Goal: Task Accomplishment & Management: Manage account settings

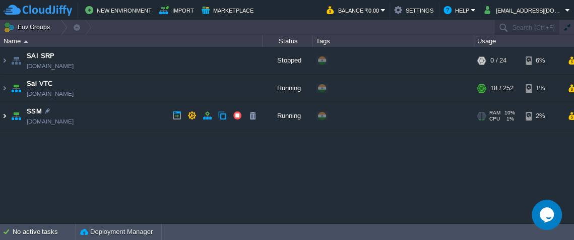
click at [5, 116] on img at bounding box center [5, 115] width 8 height 27
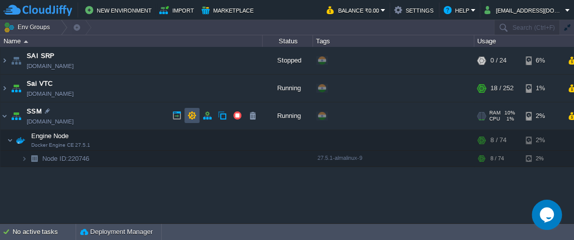
click at [192, 118] on button "button" at bounding box center [192, 115] width 9 height 9
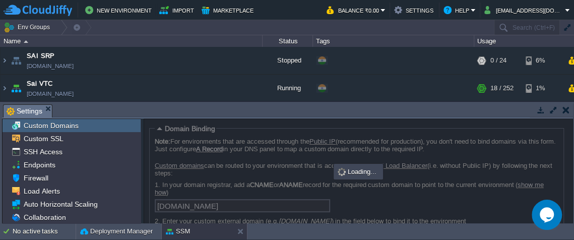
scroll to position [64, 0]
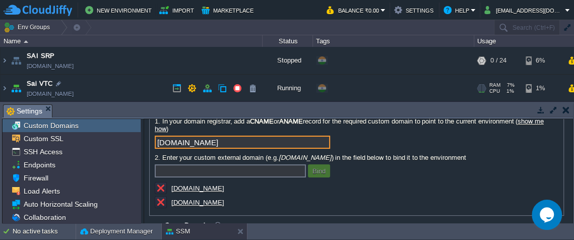
click at [248, 137] on input "[DOMAIN_NAME]" at bounding box center [242, 142] width 175 height 13
click at [568, 107] on button "button" at bounding box center [566, 109] width 7 height 9
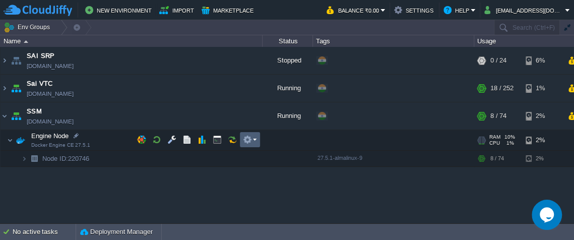
click at [254, 140] on em at bounding box center [250, 139] width 14 height 9
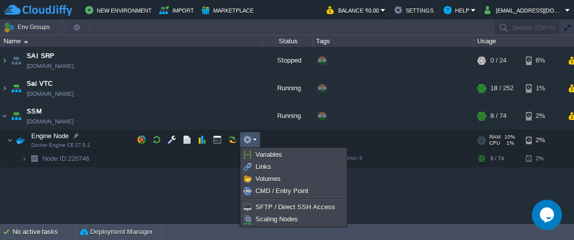
click at [147, 179] on div "SAI SRP [DOMAIN_NAME] Stopped + Add to Env Group RAM 0% CPU 0% 0 / 24 6% Sai VT…" at bounding box center [287, 135] width 574 height 176
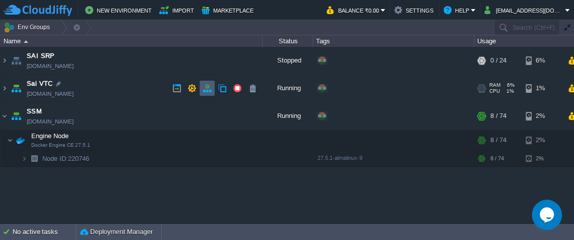
click at [203, 92] on button "button" at bounding box center [207, 88] width 9 height 9
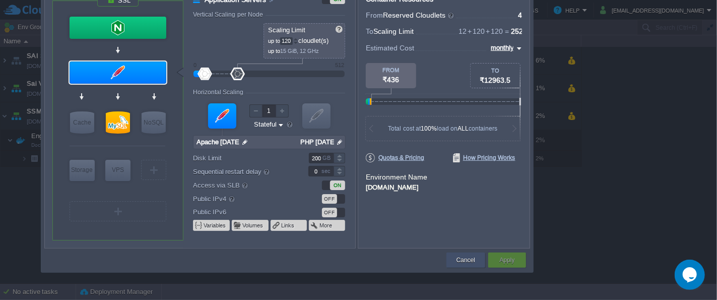
click at [453, 239] on div "Cancel" at bounding box center [466, 260] width 39 height 15
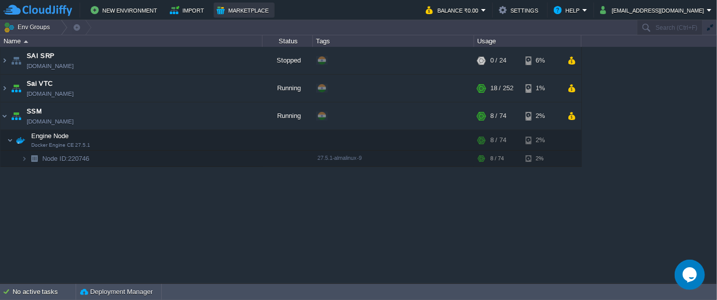
click at [242, 9] on button "Marketplace" at bounding box center [244, 10] width 55 height 12
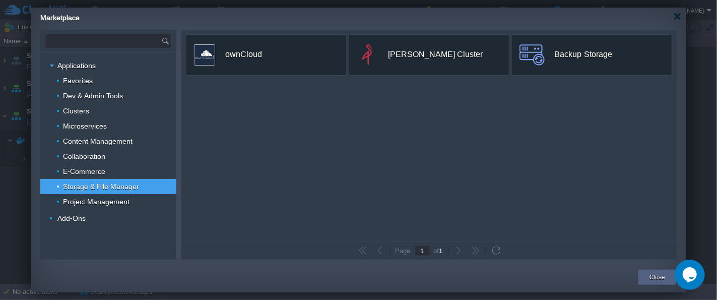
click at [108, 40] on input "text" at bounding box center [103, 41] width 116 height 14
click at [101, 43] on input "lets" at bounding box center [98, 41] width 107 height 14
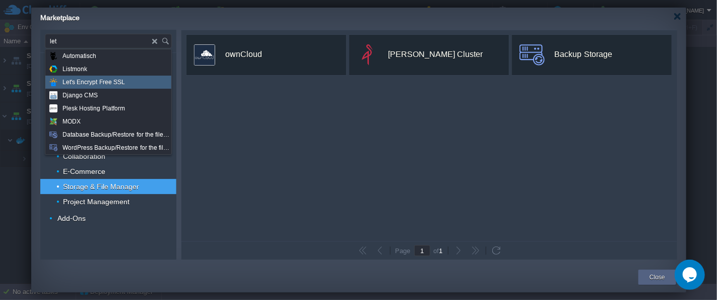
click at [101, 82] on span "Let's Encrypt Free SSL" at bounding box center [94, 82] width 63 height 13
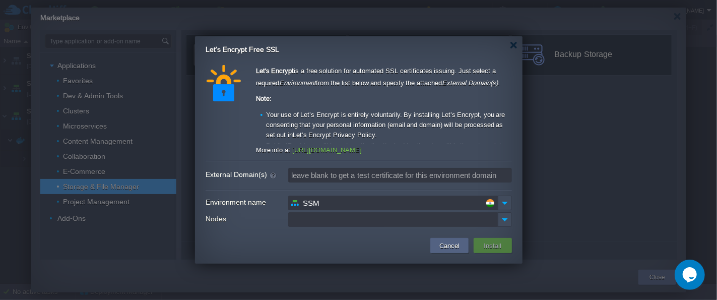
type input "Type application or add-on name"
click at [370, 220] on input "Nodes" at bounding box center [393, 219] width 210 height 15
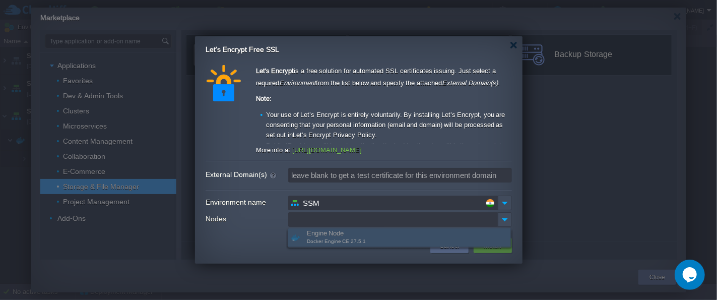
click at [364, 233] on div "Engine Node Docker Engine CE 27.5.1" at bounding box center [399, 237] width 223 height 19
click at [372, 219] on input "Nodes" at bounding box center [393, 219] width 210 height 15
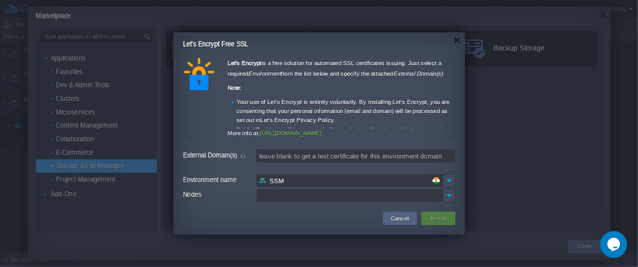
scroll to position [76, 0]
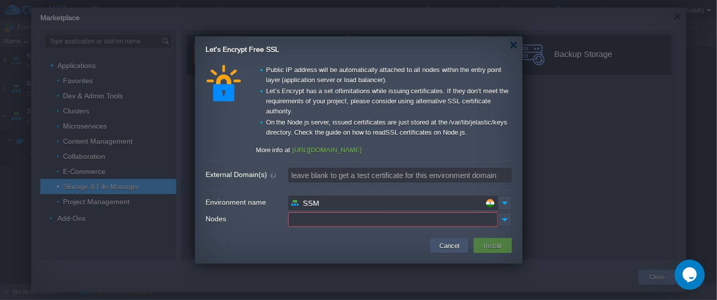
click at [448, 239] on button "Cancel" at bounding box center [450, 245] width 26 height 12
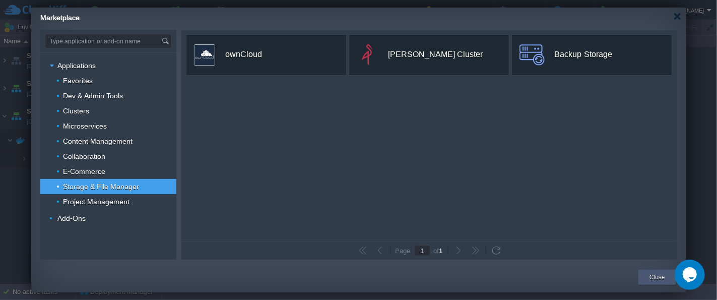
click at [574, 239] on div "Close" at bounding box center [657, 277] width 23 height 15
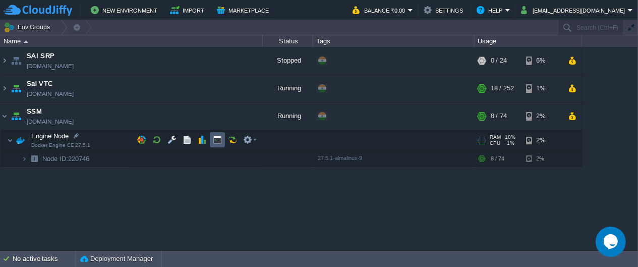
click at [217, 143] on button "button" at bounding box center [217, 139] width 9 height 9
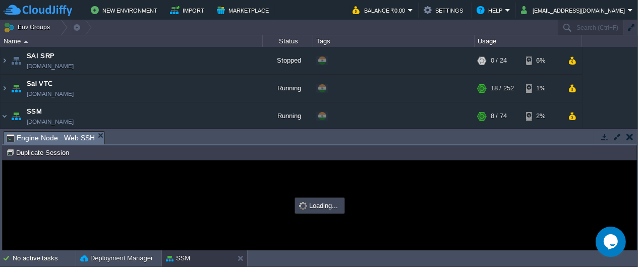
click at [574, 142] on td at bounding box center [617, 137] width 13 height 12
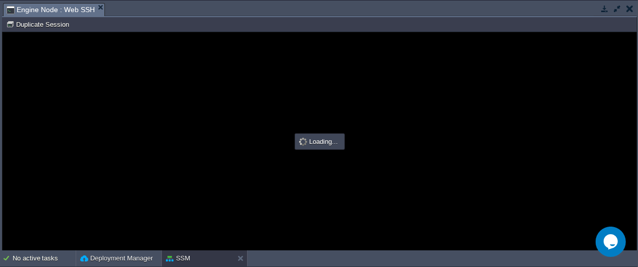
scroll to position [0, 0]
type input "#000000"
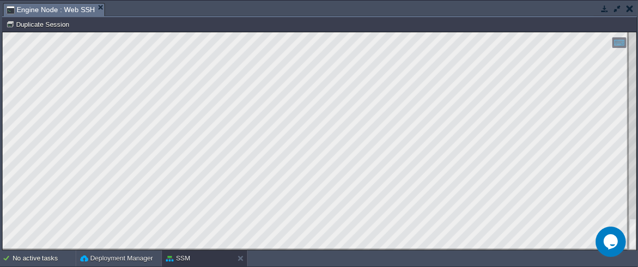
click at [3, 32] on html "Copy: Ctrl + Shift + C Paste: Ctrl + V Settings: Ctrl + Shift + Alt 0" at bounding box center [320, 32] width 634 height 0
click at [574, 13] on td at bounding box center [604, 9] width 13 height 12
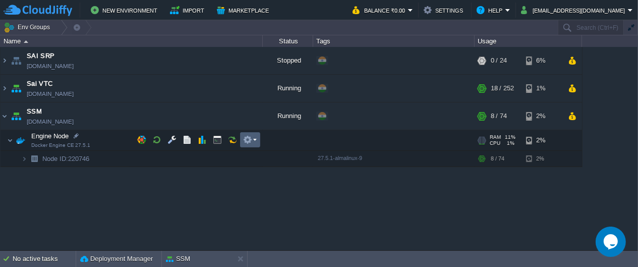
click at [245, 139] on button "button" at bounding box center [247, 139] width 9 height 9
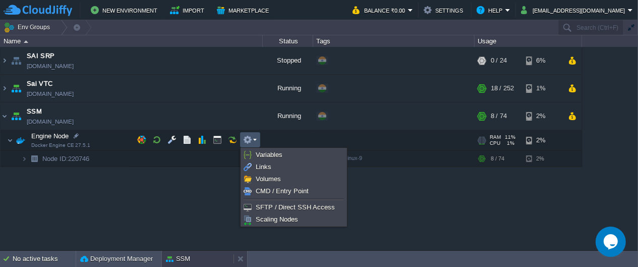
click at [195, 239] on div "SSM" at bounding box center [198, 259] width 72 height 16
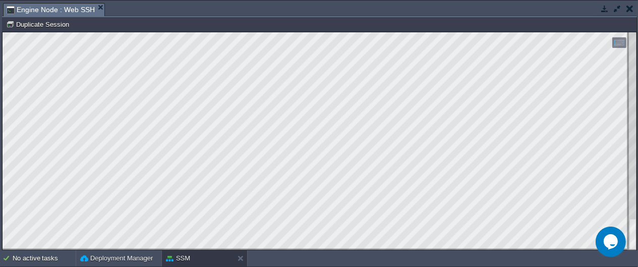
click at [574, 11] on button "button" at bounding box center [617, 8] width 9 height 9
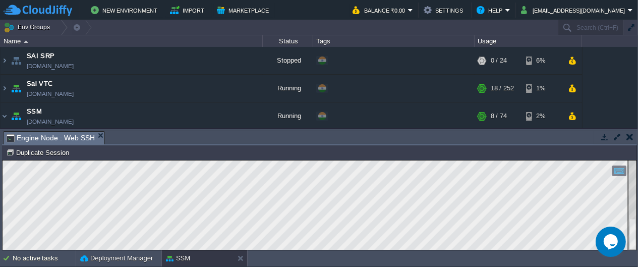
click at [574, 140] on button "button" at bounding box center [617, 136] width 9 height 9
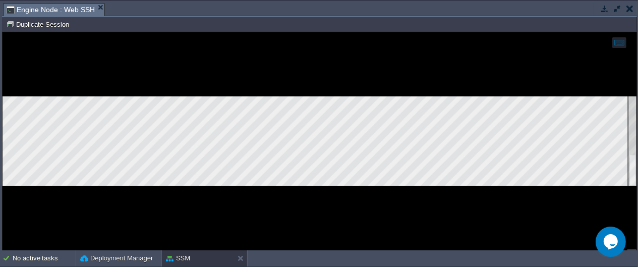
click at [574, 13] on td at bounding box center [604, 9] width 13 height 12
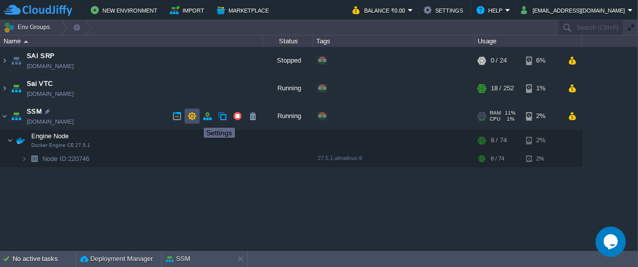
click at [196, 118] on button "button" at bounding box center [192, 115] width 9 height 9
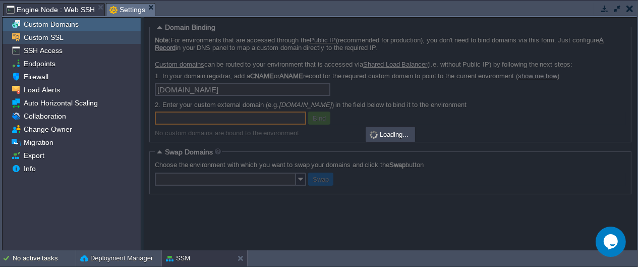
click at [39, 38] on span "Custom SSL" at bounding box center [43, 37] width 43 height 9
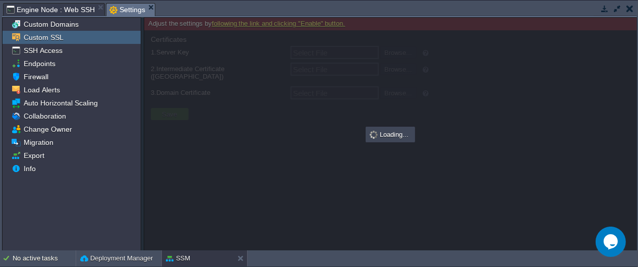
type input "Select File"
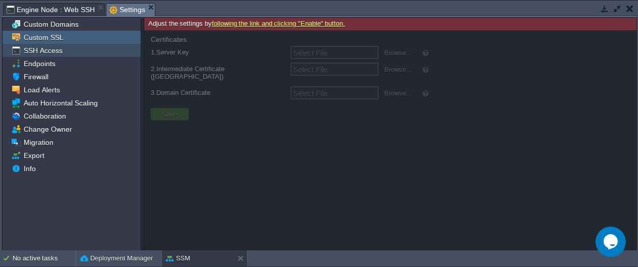
click at [30, 46] on span "SSH Access" at bounding box center [43, 50] width 42 height 9
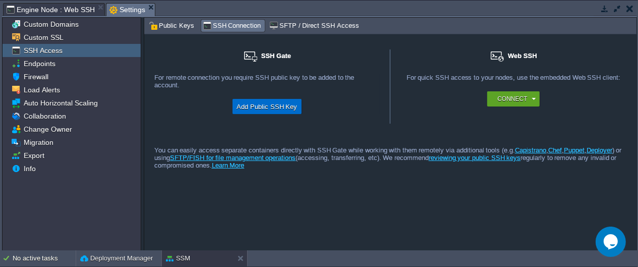
click at [281, 106] on button "Add Public SSH Key" at bounding box center [267, 106] width 67 height 12
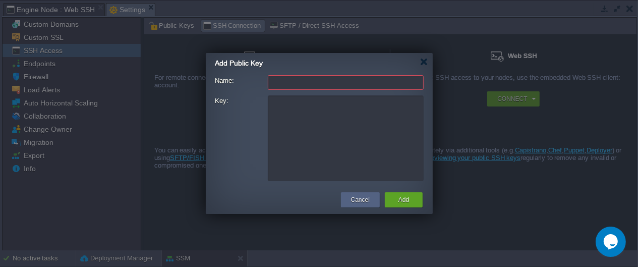
click at [312, 111] on textarea "Key:" at bounding box center [346, 138] width 156 height 86
paste textarea "ssh-ed25519 AAAAC3NzaC1lZDI1NTE5AAAAIEQqGSlsFdijnzzmMdT5MveHlQY10VM0w3QA2DTysQY…"
type textarea "ssh-ed25519 AAAAC3NzaC1lZDI1NTE5AAAAIEQqGSlsFdijnzzmMdT5MveHlQY10VM0w3QA2DTysQY…"
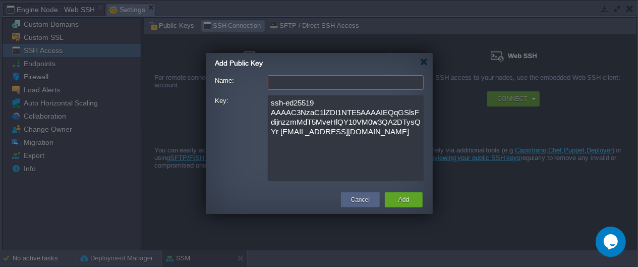
type input "[EMAIL_ADDRESS][DOMAIN_NAME]"
click at [330, 149] on textarea "ssh-ed25519 AAAAC3NzaC1lZDI1NTE5AAAAIEQqGSlsFdijnzzmMdT5MveHlQY10VM0w3QA2DTysQY…" at bounding box center [346, 138] width 156 height 86
type textarea "ssh-ed25519 AAAAC3NzaC1lZDI1NTE5AAAAIEQqGSlsFdijnzzmMdT5MveHlQY10VM0w3QA2DTysQY…"
click at [406, 199] on button "Add" at bounding box center [403, 200] width 11 height 10
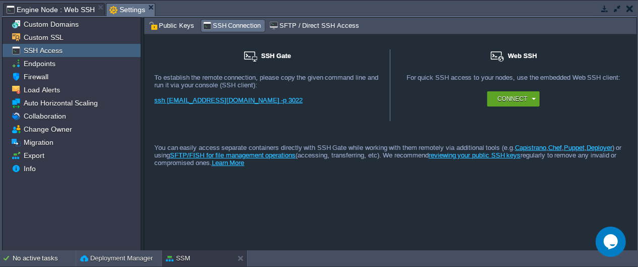
click at [219, 96] on link "ssh [EMAIL_ADDRESS][DOMAIN_NAME] -p 3022" at bounding box center [228, 100] width 148 height 8
click at [256, 196] on div "SSH Gate For remote connection you require SSH public key to be added to the ac…" at bounding box center [390, 142] width 492 height 216
click at [286, 102] on div "ssh [EMAIL_ADDRESS][DOMAIN_NAME] -p 3022" at bounding box center [266, 103] width 225 height 15
drag, startPoint x: 274, startPoint y: 99, endPoint x: 153, endPoint y: 99, distance: 121.0
click at [153, 99] on div "SSH Gate For remote connection you require SSH public key to be added to the ac…" at bounding box center [267, 85] width 246 height 72
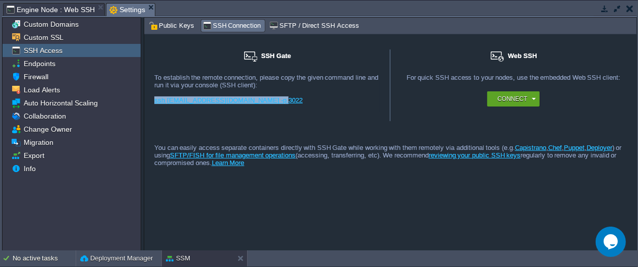
copy link "ssh [EMAIL_ADDRESS][DOMAIN_NAME] -p 3022"
click at [270, 124] on div "You can easily access separate containers directly with SSH Gate while working …" at bounding box center [390, 145] width 492 height 49
